Goal: Find contact information: Find contact information

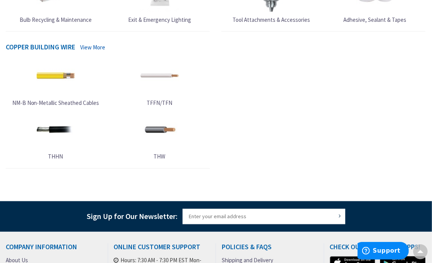
scroll to position [592, 0]
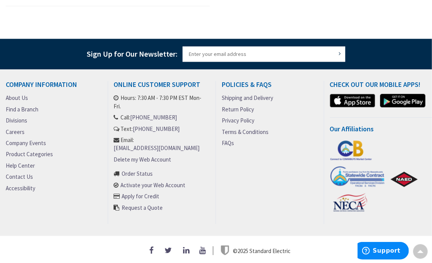
click at [15, 95] on link "About Us" at bounding box center [17, 98] width 22 height 8
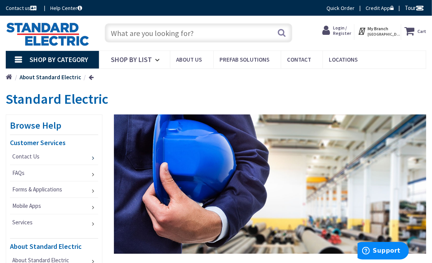
click at [92, 158] on li "Contact Us" at bounding box center [54, 157] width 88 height 16
click at [31, 155] on span "Contact Us" at bounding box center [25, 156] width 27 height 7
